Goal: Information Seeking & Learning: Learn about a topic

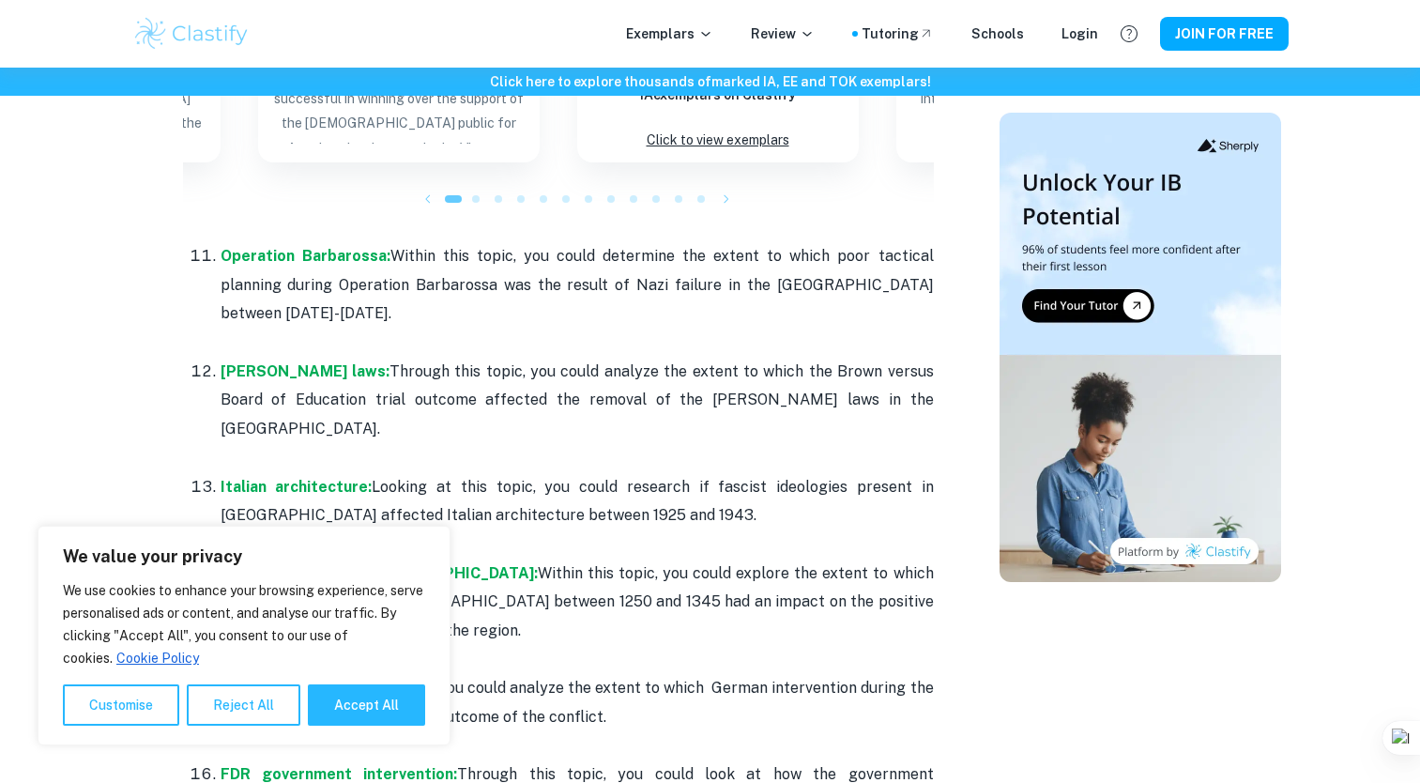
scroll to position [2245, 0]
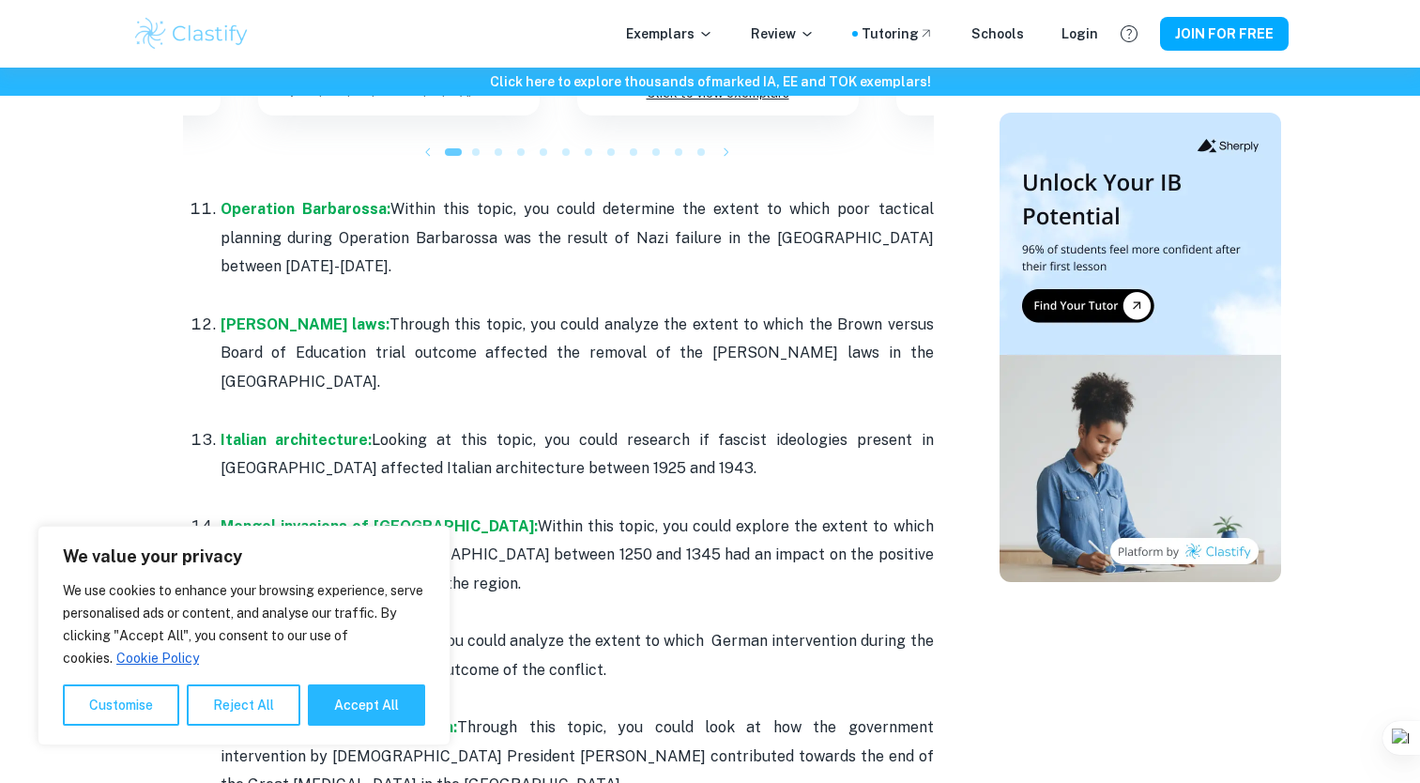
click at [617, 627] on p "Spanish Civil War: In this topic, you could analyze the extent to which German …" at bounding box center [577, 655] width 713 height 57
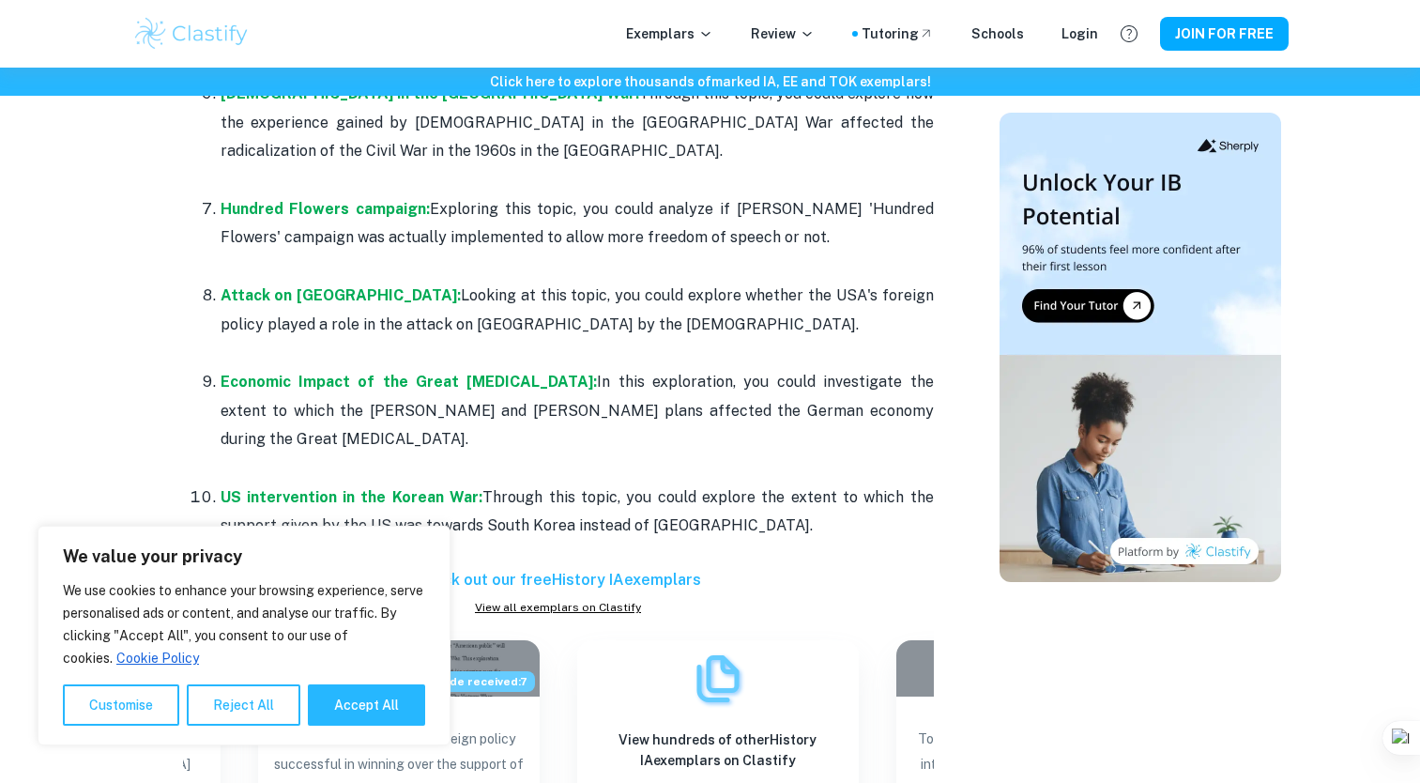
scroll to position [1531, 0]
click at [606, 570] on h6 "Check out our free History IA exemplars" at bounding box center [558, 581] width 751 height 23
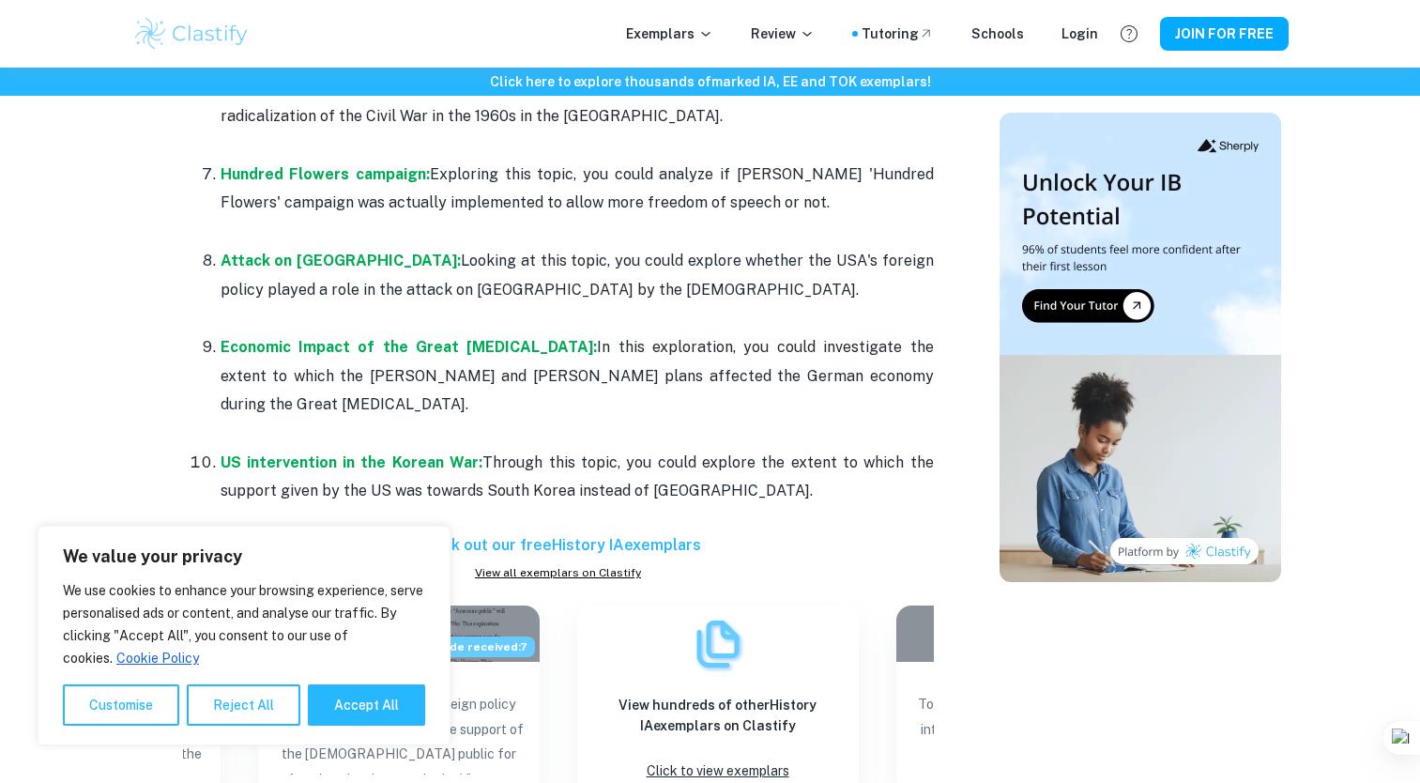
scroll to position [1568, 0]
click at [593, 563] on link "View all exemplars on Clastify" at bounding box center [558, 571] width 751 height 17
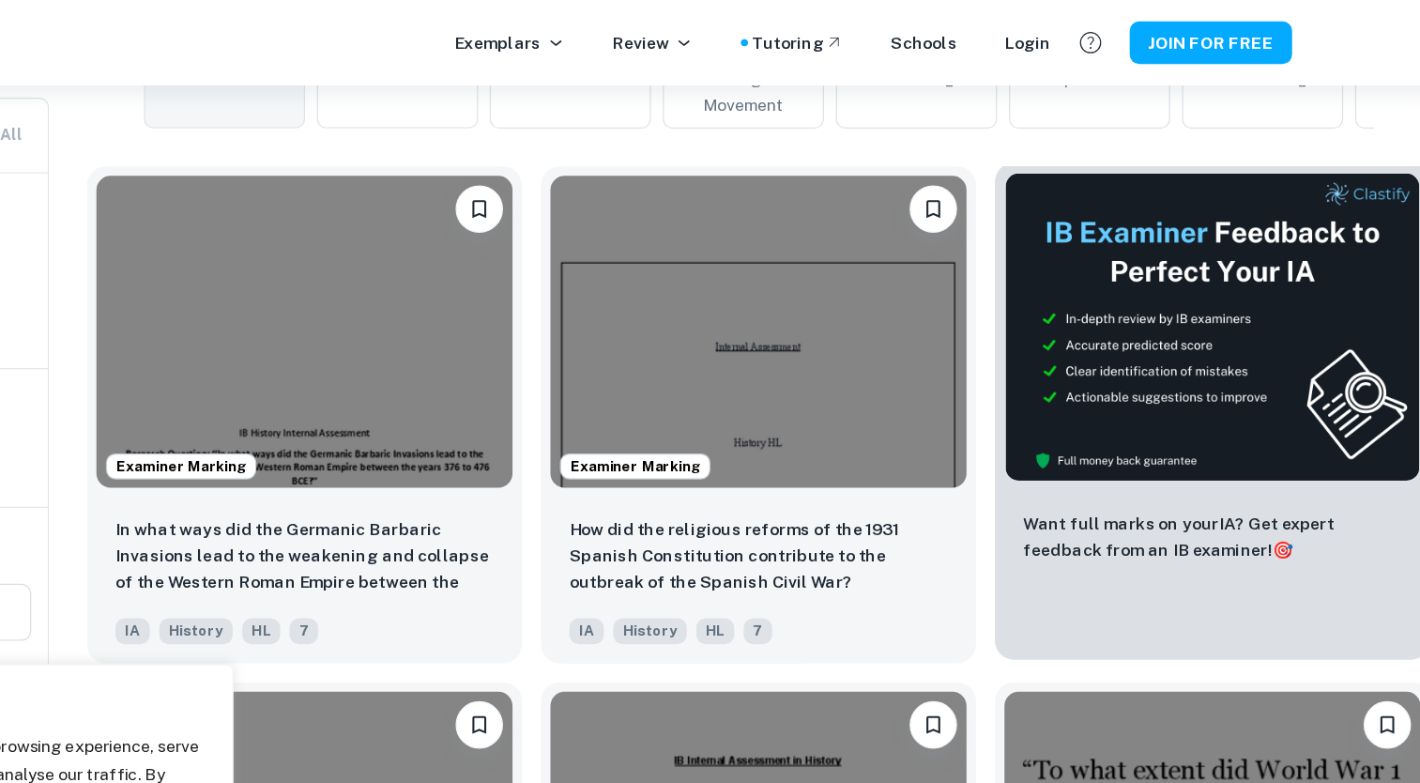
scroll to position [488, 0]
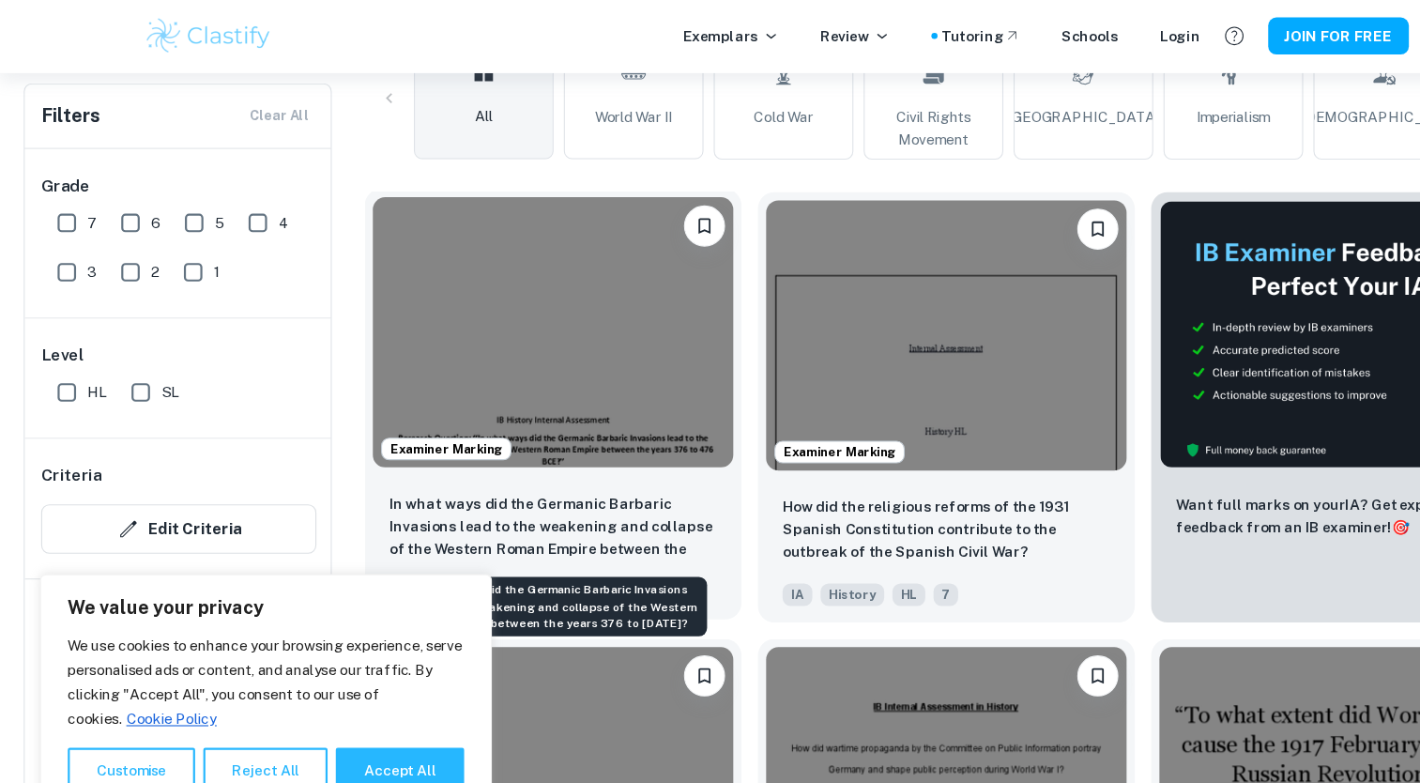
click at [578, 510] on p "In what ways did the Germanic Barbaric Invasions lead to the weakening and coll…" at bounding box center [506, 482] width 299 height 64
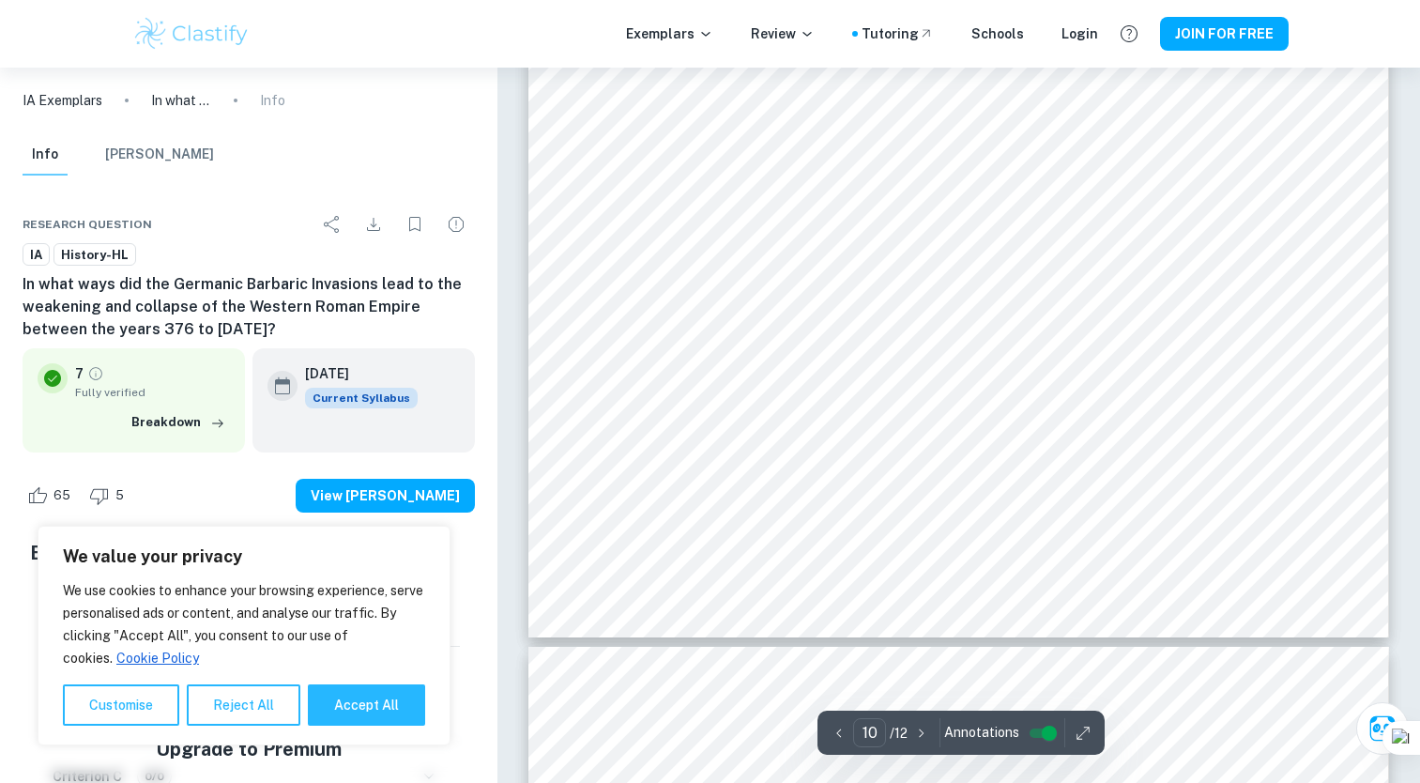
scroll to position [12119, 0]
type input "9"
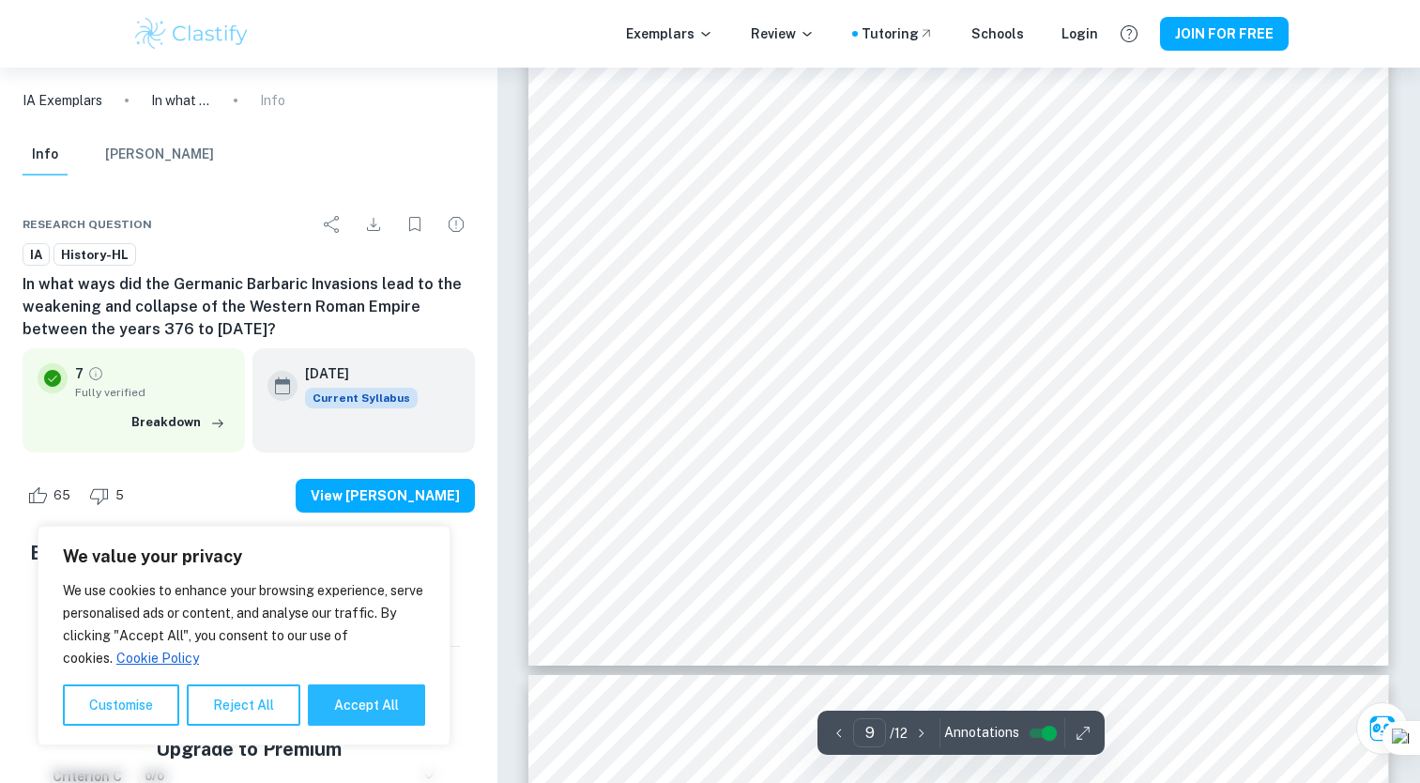
scroll to position [10856, 0]
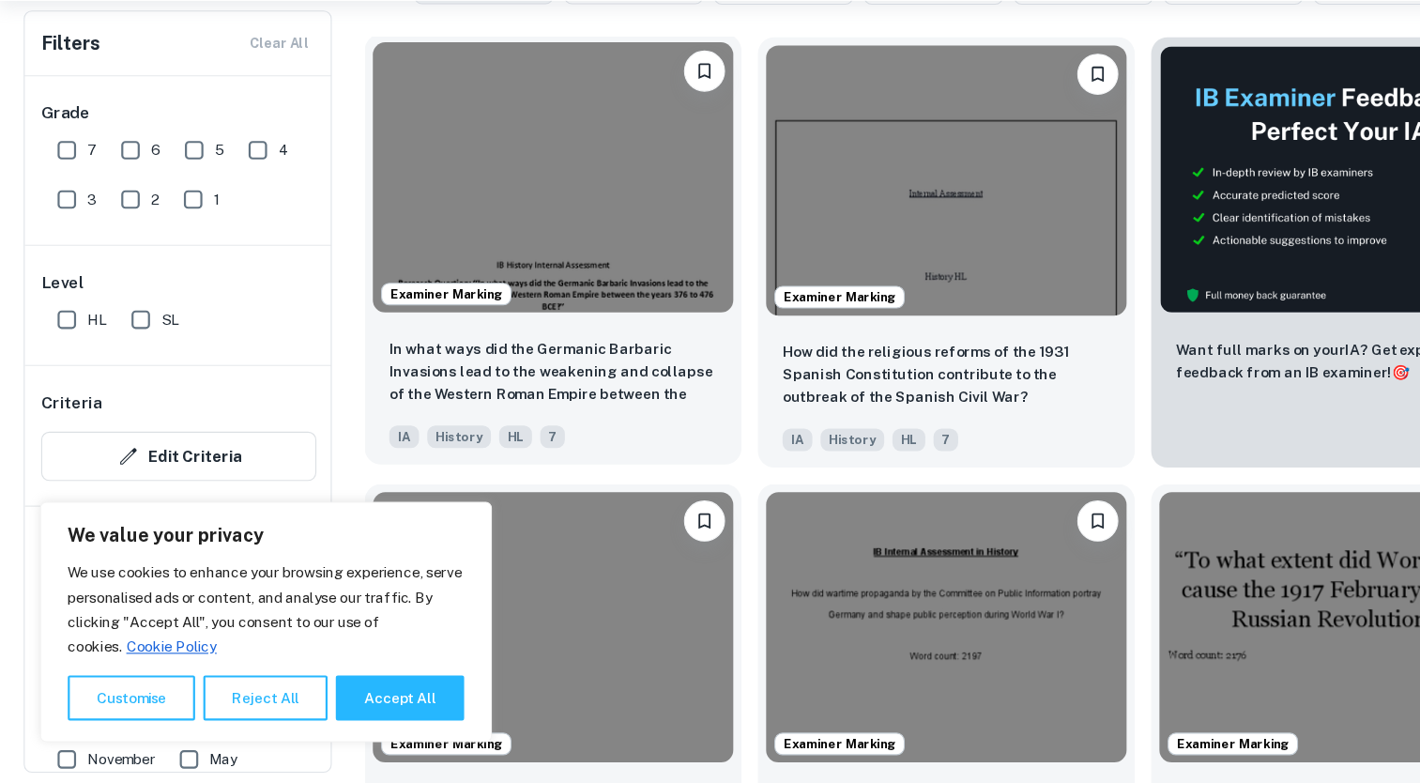
scroll to position [564, 0]
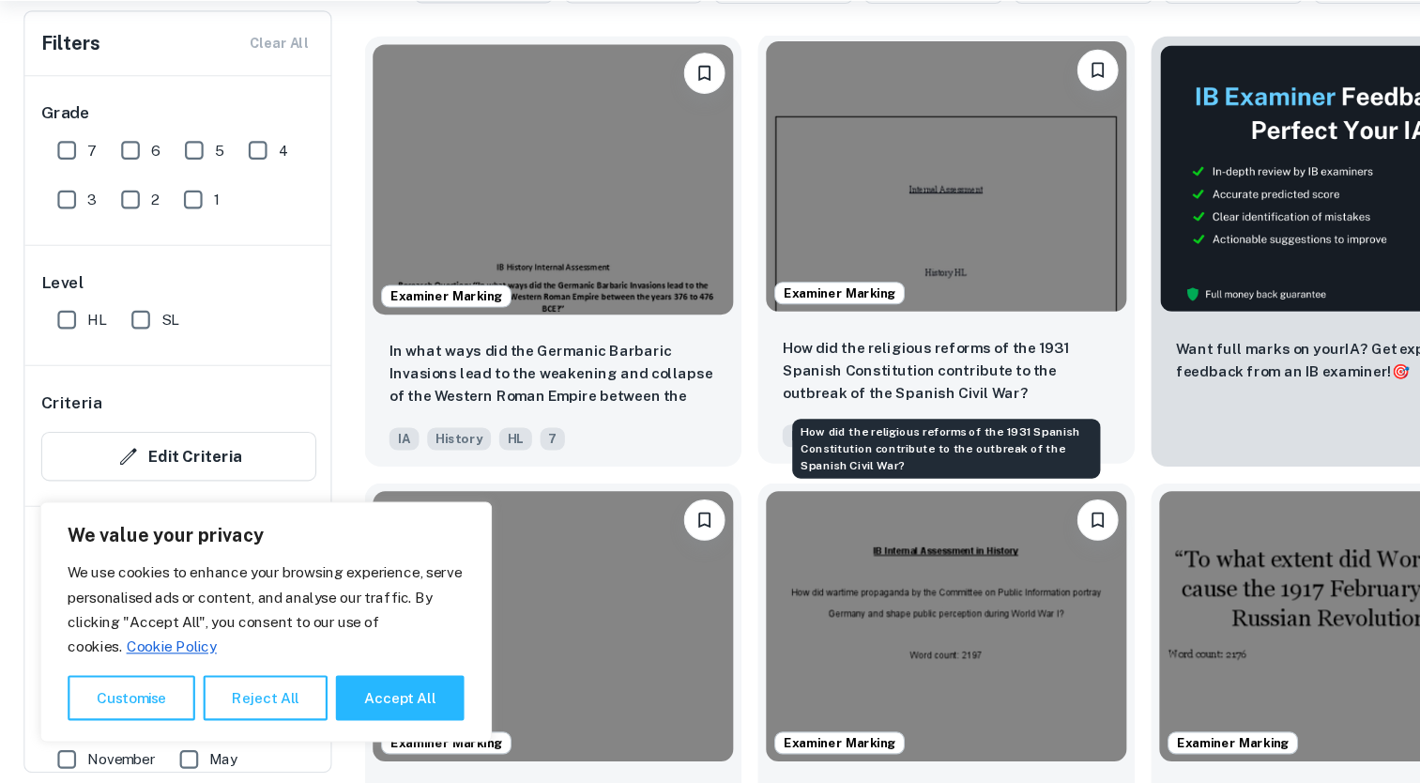
click at [927, 428] on p "How did the religious reforms of the 1931 Spanish Constitution contribute to th…" at bounding box center [865, 405] width 299 height 62
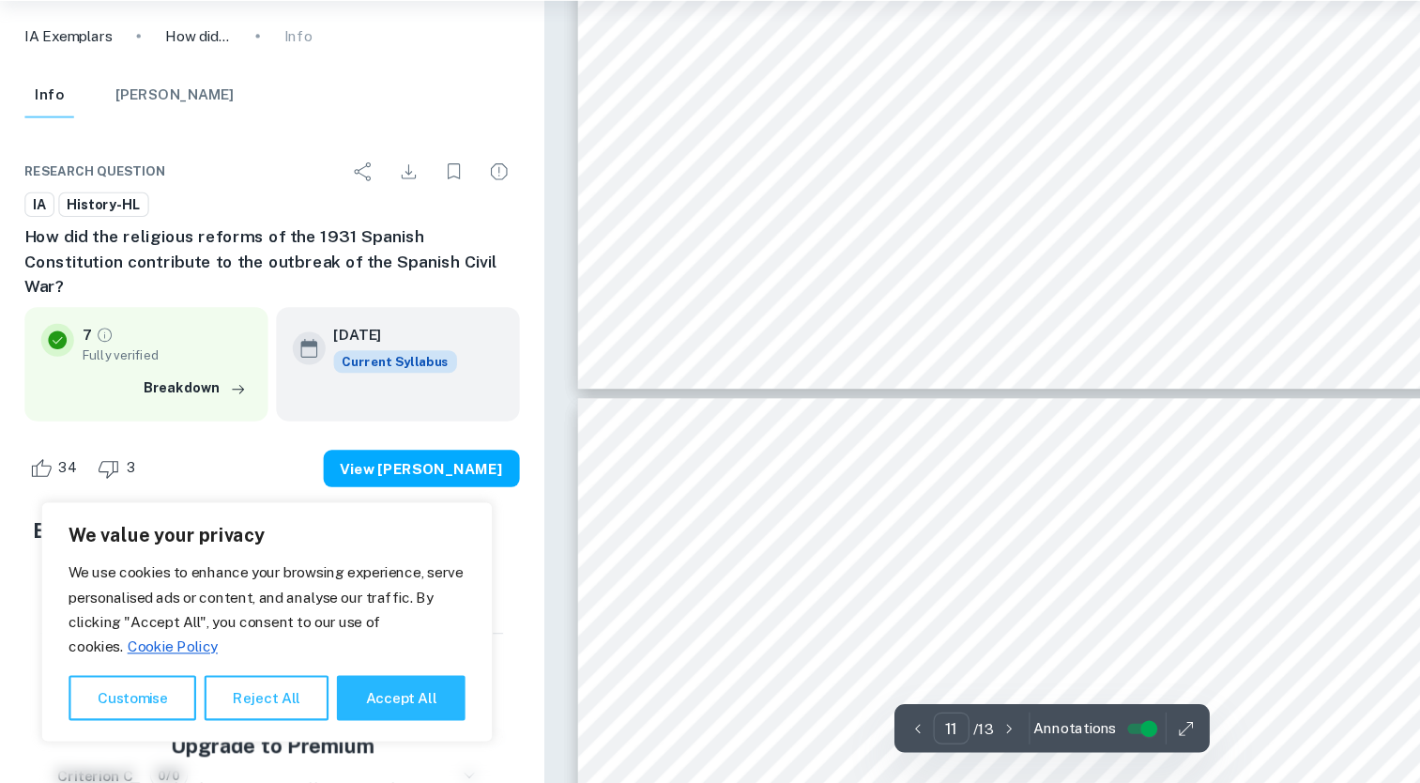
scroll to position [13584, 0]
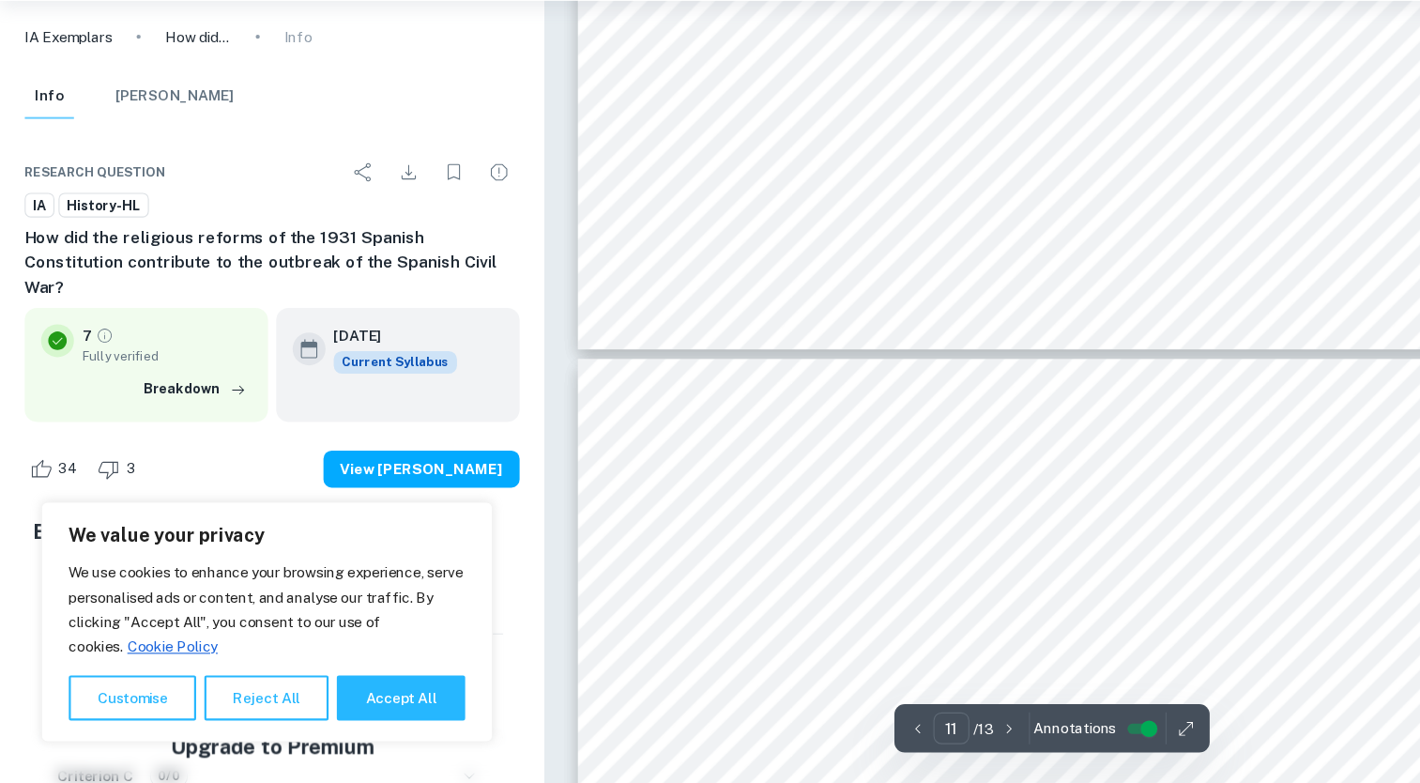
type input "12"
